Goal: Transaction & Acquisition: Purchase product/service

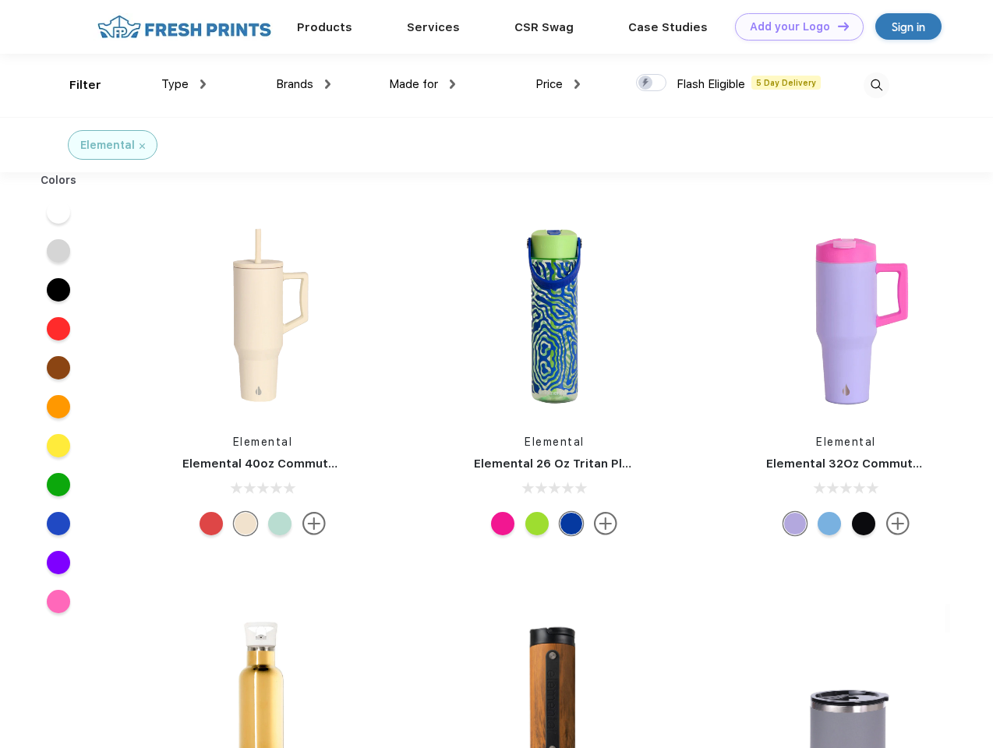
click at [793, 26] on link "Add your Logo Design Tool" at bounding box center [799, 26] width 129 height 27
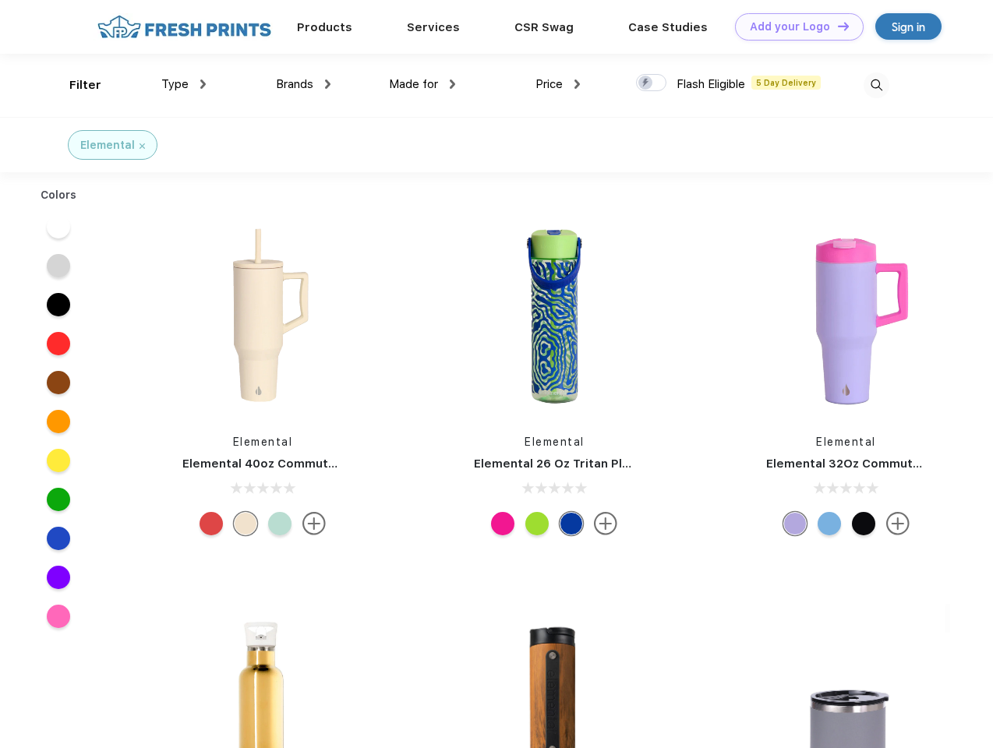
click at [0, 0] on div "Design Tool" at bounding box center [0, 0] width 0 height 0
click at [836, 26] on link "Add your Logo Design Tool" at bounding box center [799, 26] width 129 height 27
click at [75, 85] on div "Filter" at bounding box center [85, 85] width 32 height 18
click at [184, 84] on span "Type" at bounding box center [174, 84] width 27 height 14
click at [303, 84] on span "Brands" at bounding box center [294, 84] width 37 height 14
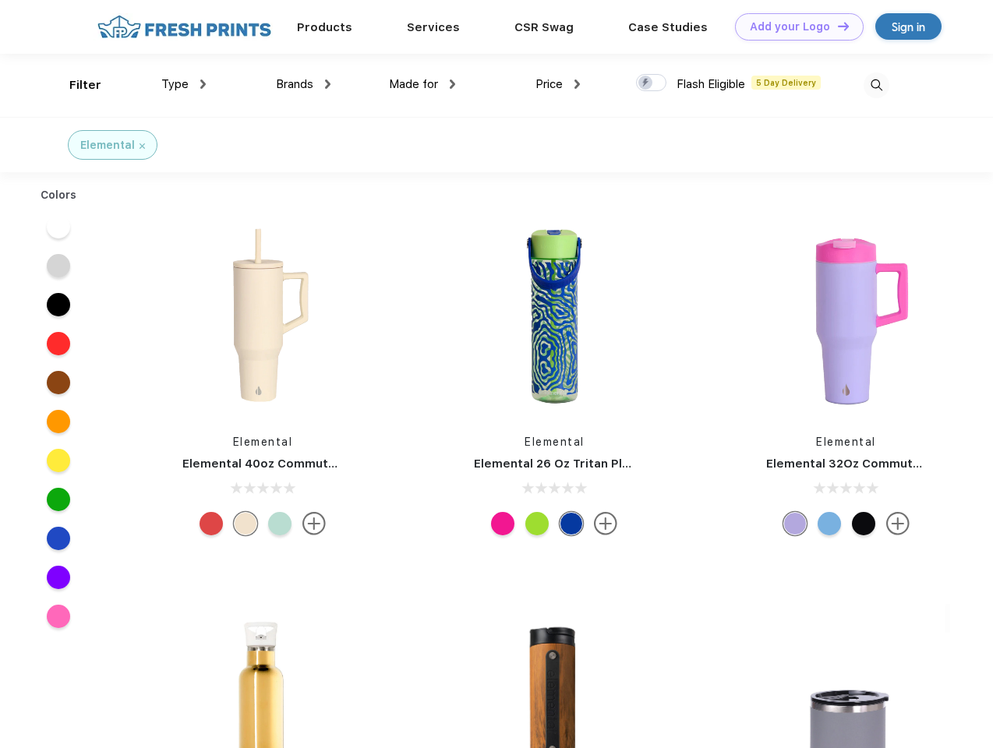
click at [422, 84] on span "Made for" at bounding box center [413, 84] width 49 height 14
click at [558, 84] on span "Price" at bounding box center [548, 84] width 27 height 14
click at [651, 83] on div at bounding box center [651, 82] width 30 height 17
click at [646, 83] on input "checkbox" at bounding box center [641, 78] width 10 height 10
click at [876, 85] on img at bounding box center [876, 85] width 26 height 26
